Goal: Transaction & Acquisition: Purchase product/service

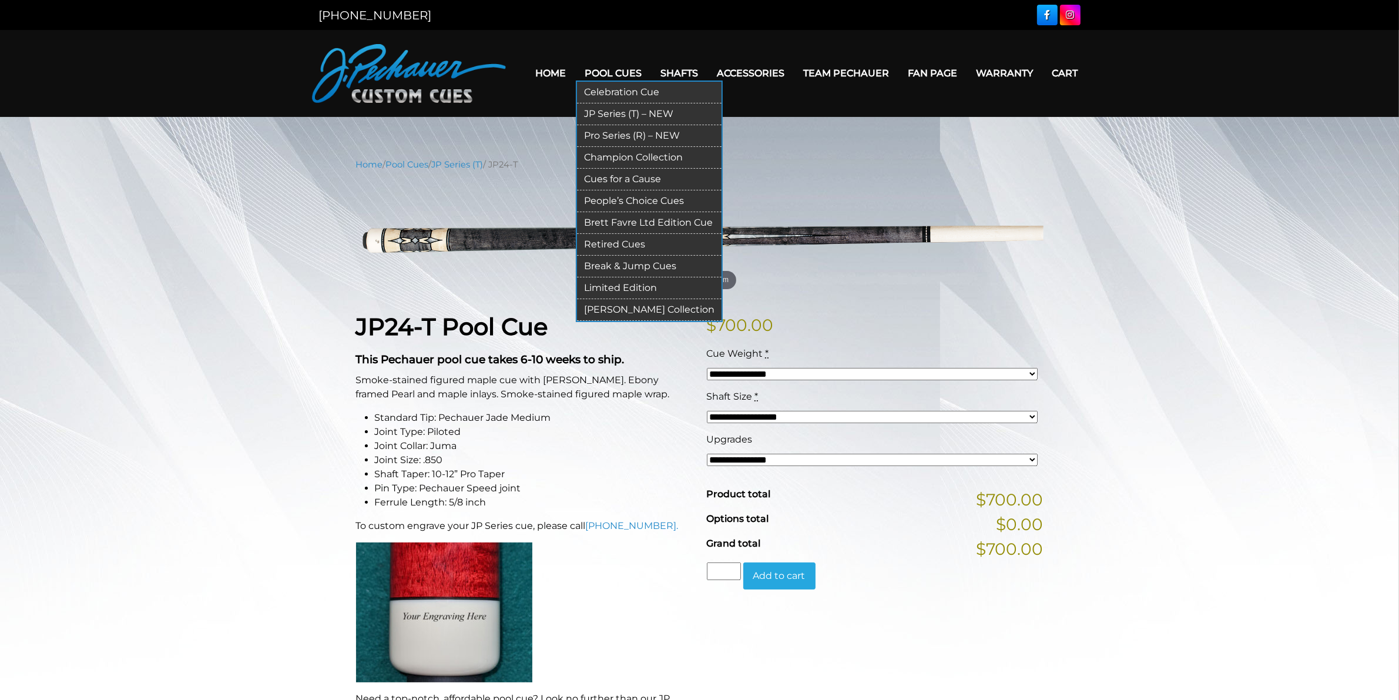
click at [638, 286] on link "Limited Edition" at bounding box center [649, 288] width 145 height 22
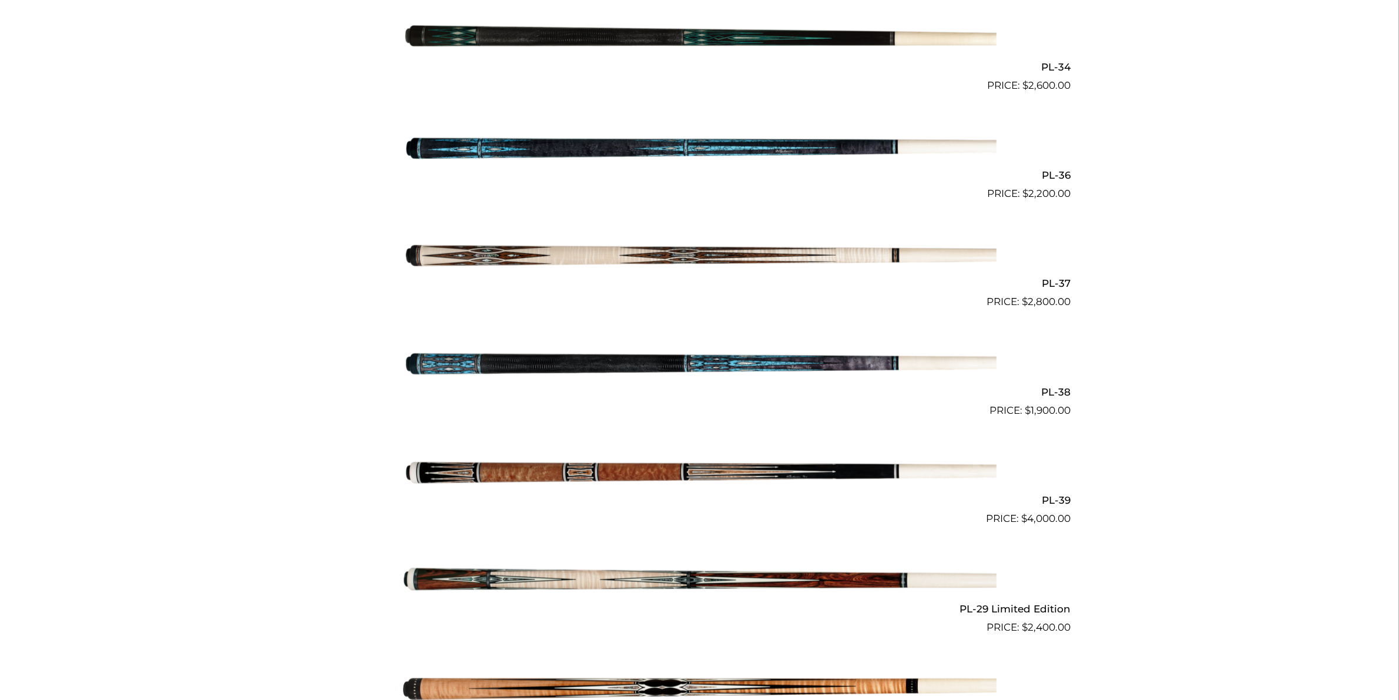
scroll to position [1079, 0]
click at [659, 452] on img at bounding box center [700, 472] width 594 height 99
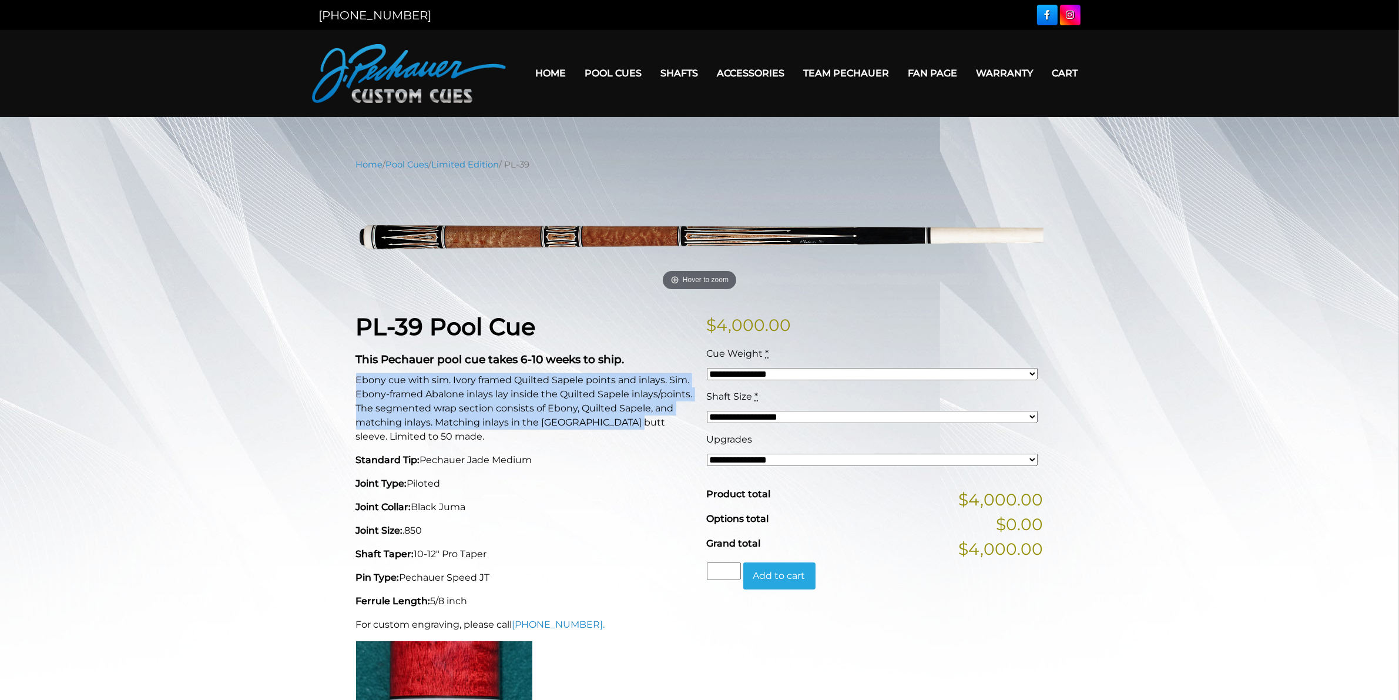
drag, startPoint x: 354, startPoint y: 380, endPoint x: 628, endPoint y: 427, distance: 277.9
click at [628, 427] on div "PL-39 Pool Cue This Pechauer pool cue takes 6-10 weeks to ship. Ebony cue with …" at bounding box center [524, 551] width 351 height 477
copy p "Ebony cue with sim. Ivory framed Quilted Sapele points and inlays. Sim. Ebony-f…"
